Goal: Check status: Check status

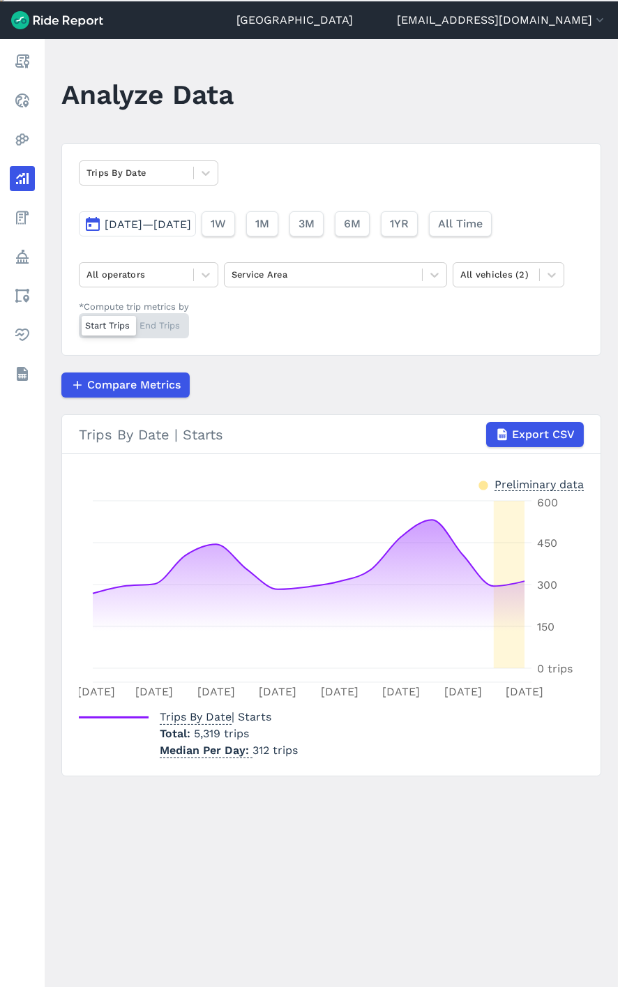
click at [181, 290] on div "Trips By Date [DATE]—[DATE] 1W 1M 3M 6M 1YR All Time All operators Service Area…" at bounding box center [331, 249] width 540 height 213
click at [188, 278] on div "All operators" at bounding box center [137, 275] width 114 height 22
click at [165, 302] on div "Bird" at bounding box center [149, 308] width 140 height 24
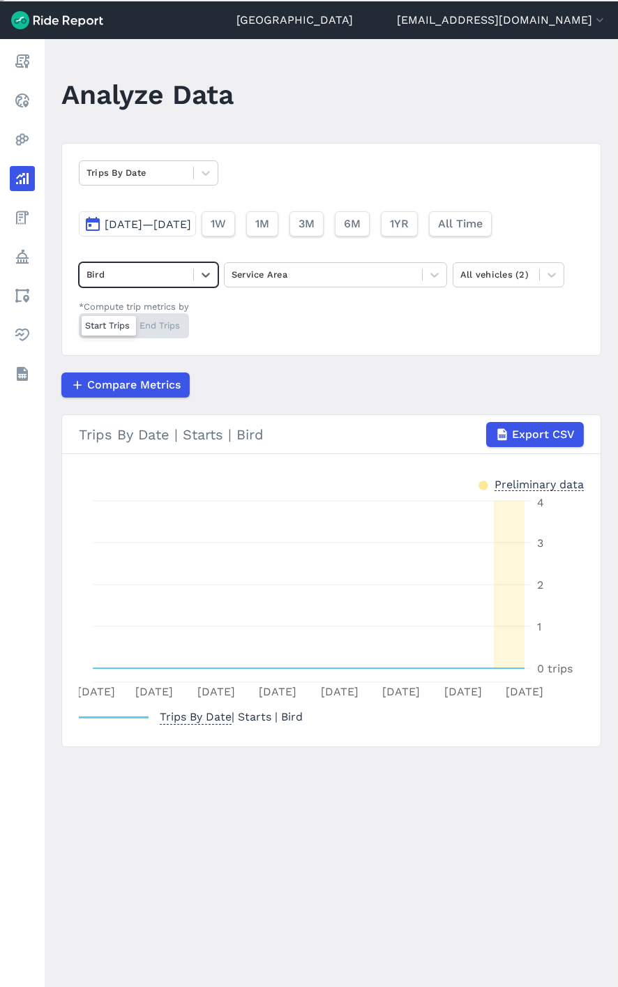
click at [191, 220] on span "[DATE]—[DATE]" at bounding box center [148, 224] width 86 height 13
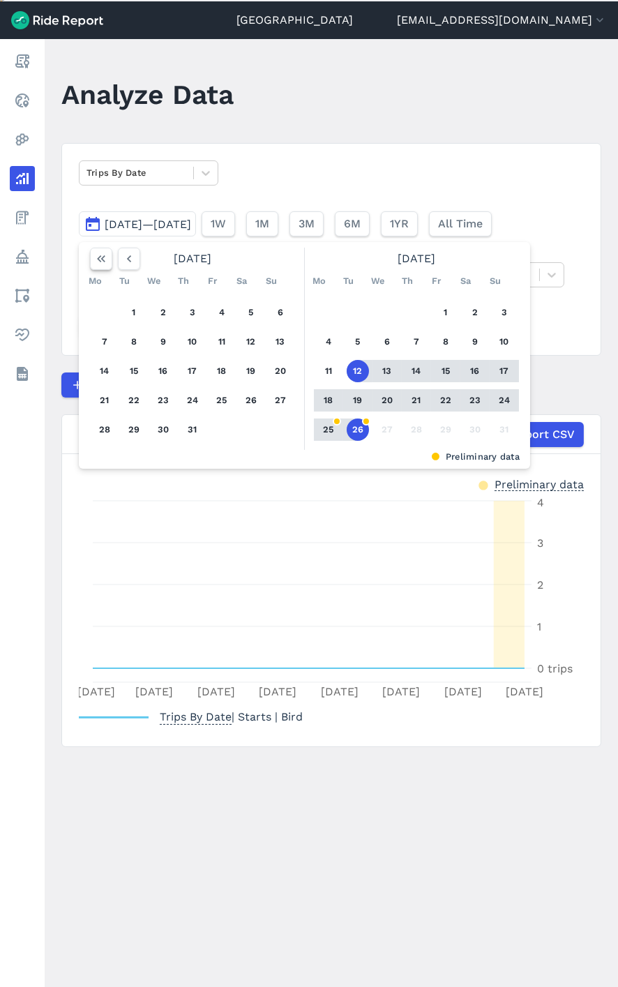
click at [103, 253] on icon "button" at bounding box center [101, 259] width 14 height 14
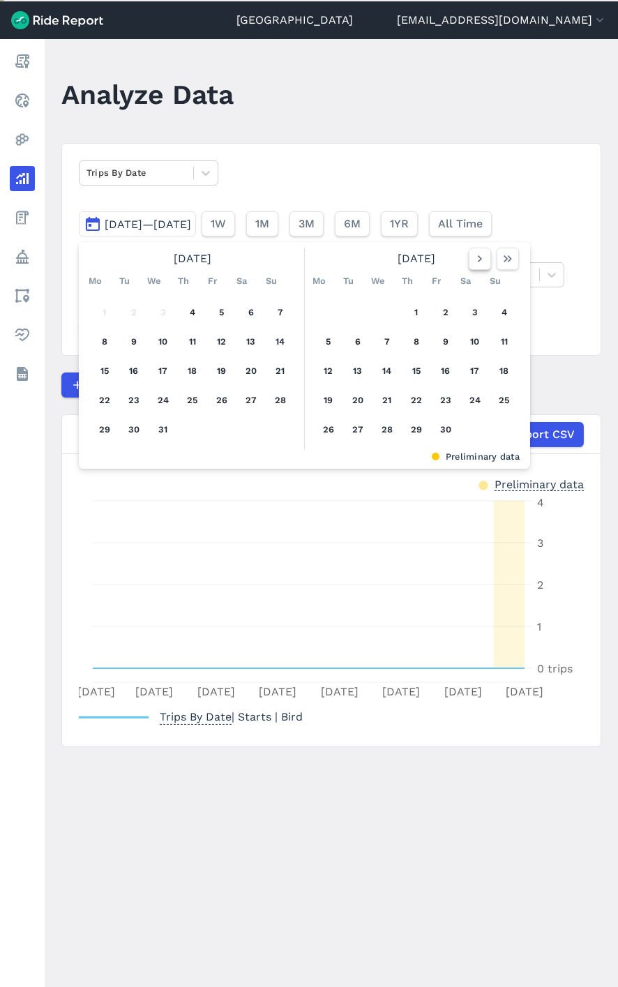
click at [481, 252] on icon "button" at bounding box center [480, 259] width 14 height 14
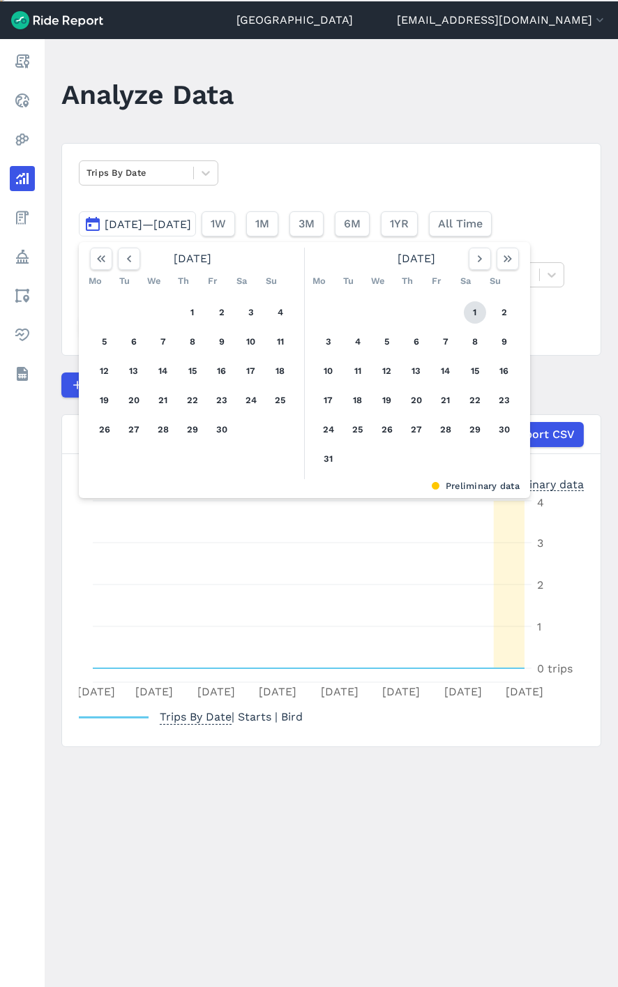
click at [473, 310] on button "1" at bounding box center [475, 312] width 22 height 22
click at [475, 255] on icon "button" at bounding box center [480, 259] width 14 height 14
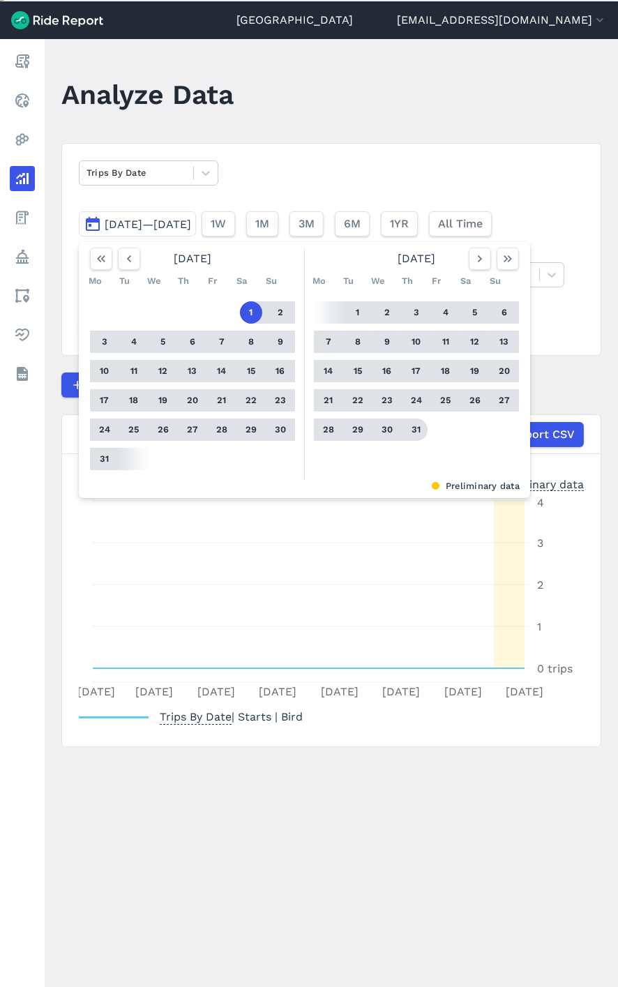
click at [414, 426] on button "31" at bounding box center [416, 430] width 22 height 22
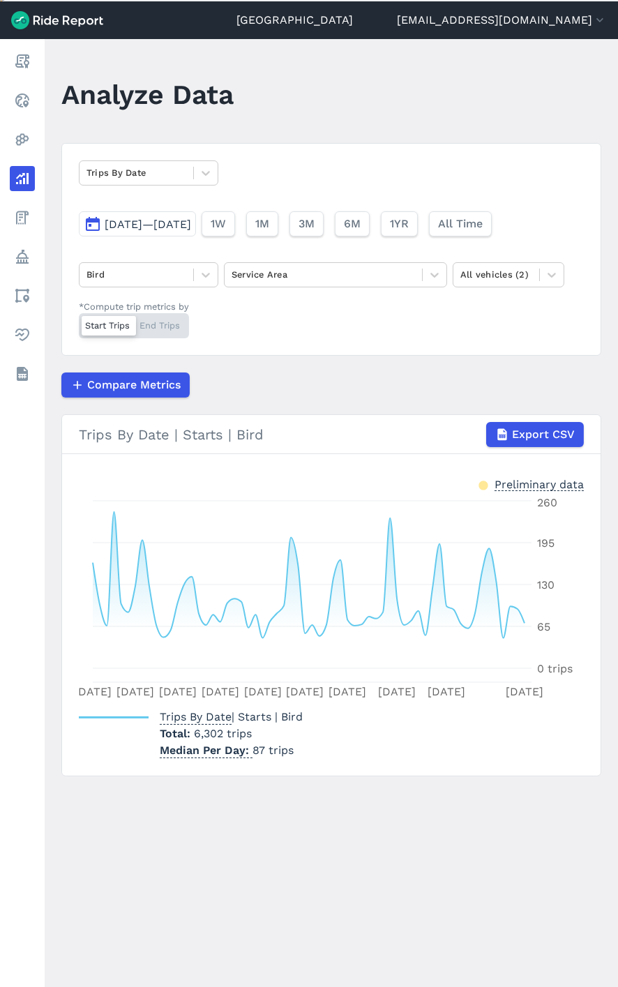
click at [175, 219] on span "[DATE]—[DATE]" at bounding box center [148, 224] width 86 height 13
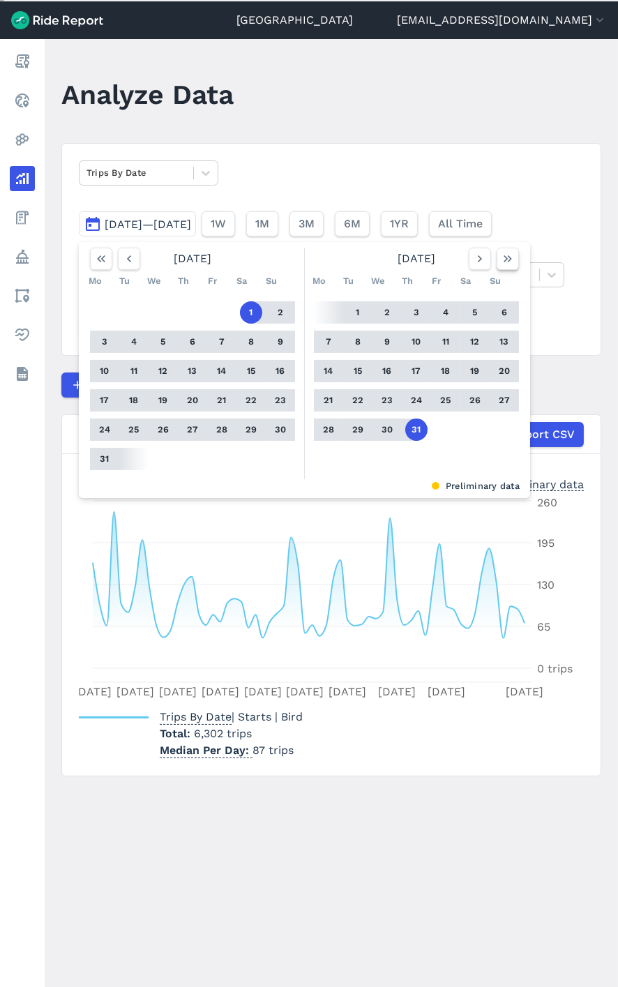
click at [503, 259] on icon "button" at bounding box center [508, 259] width 14 height 14
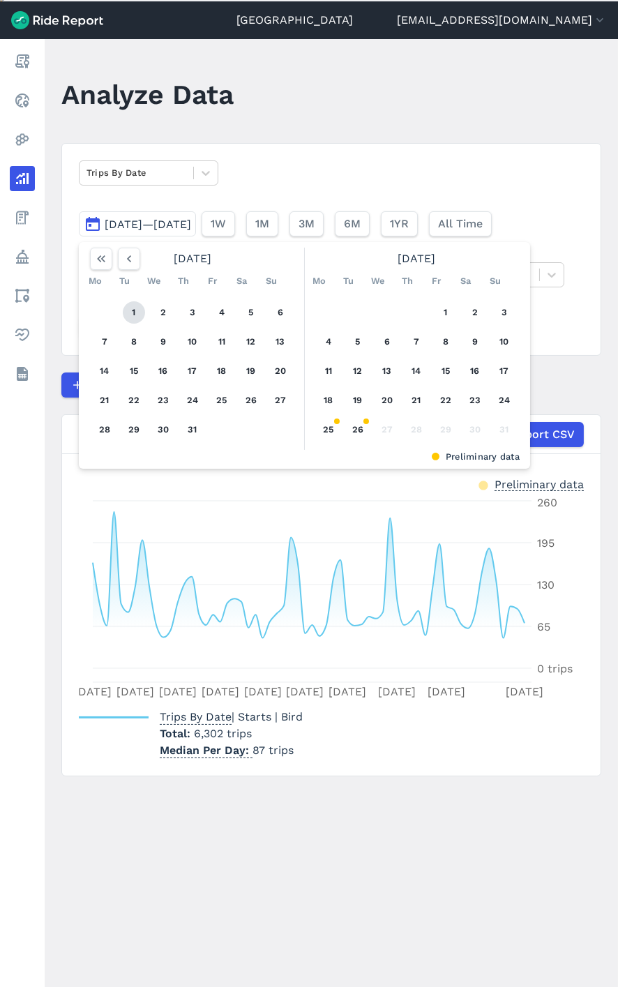
click at [131, 306] on button "1" at bounding box center [134, 312] width 22 height 22
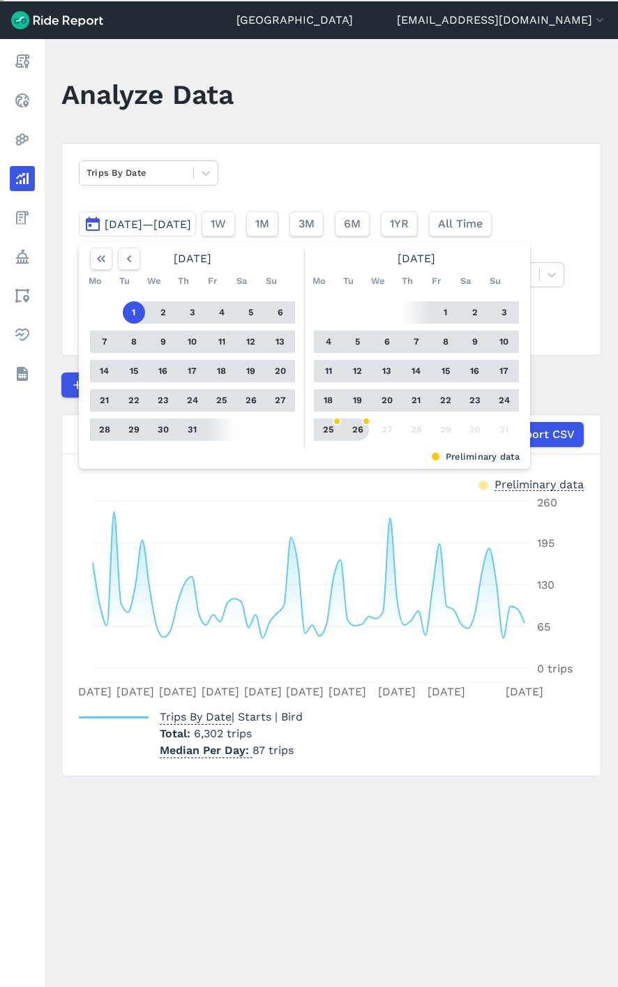
click at [359, 426] on button "26" at bounding box center [358, 430] width 22 height 22
